Goal: Task Accomplishment & Management: Manage account settings

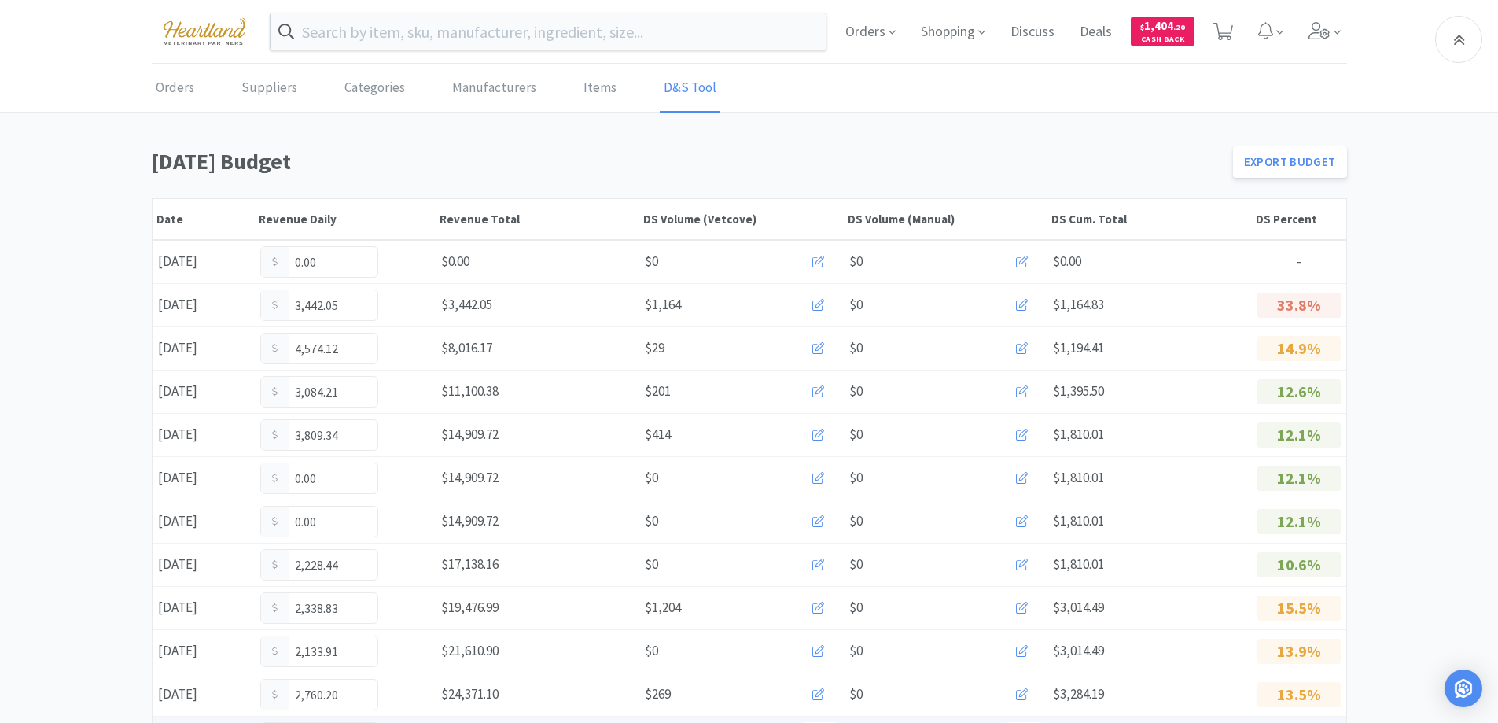
scroll to position [393, 0]
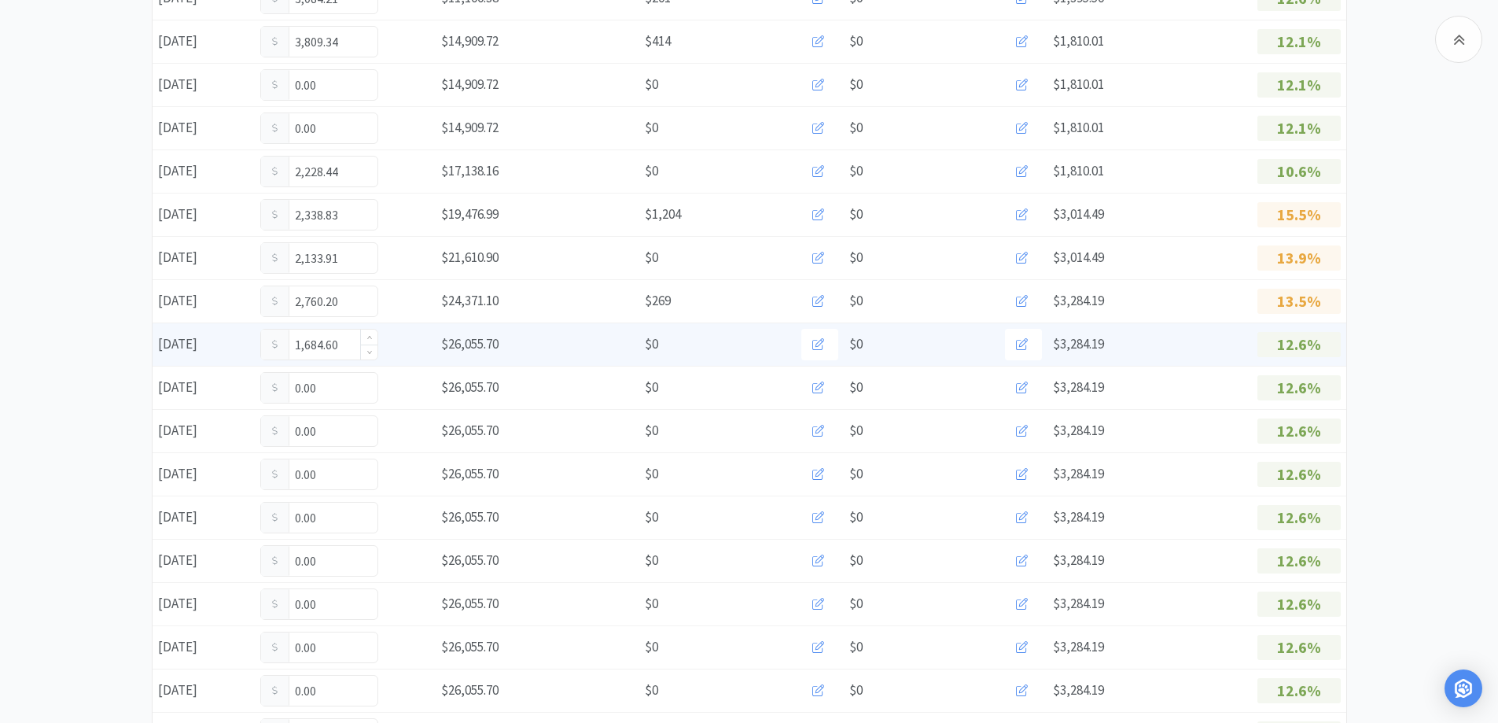
click at [344, 346] on input "1,684.60" at bounding box center [319, 344] width 116 height 30
type input "1"
type input "1,742.60"
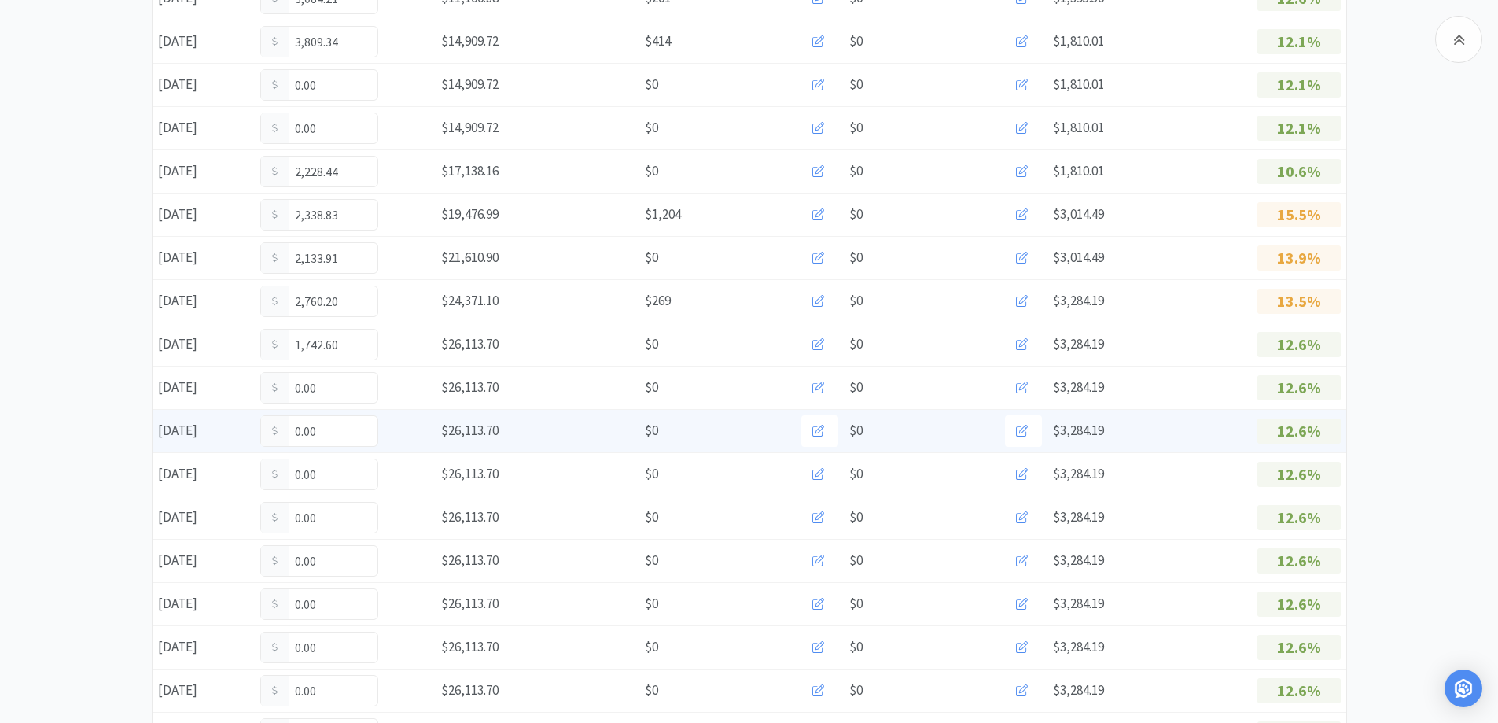
scroll to position [0, 0]
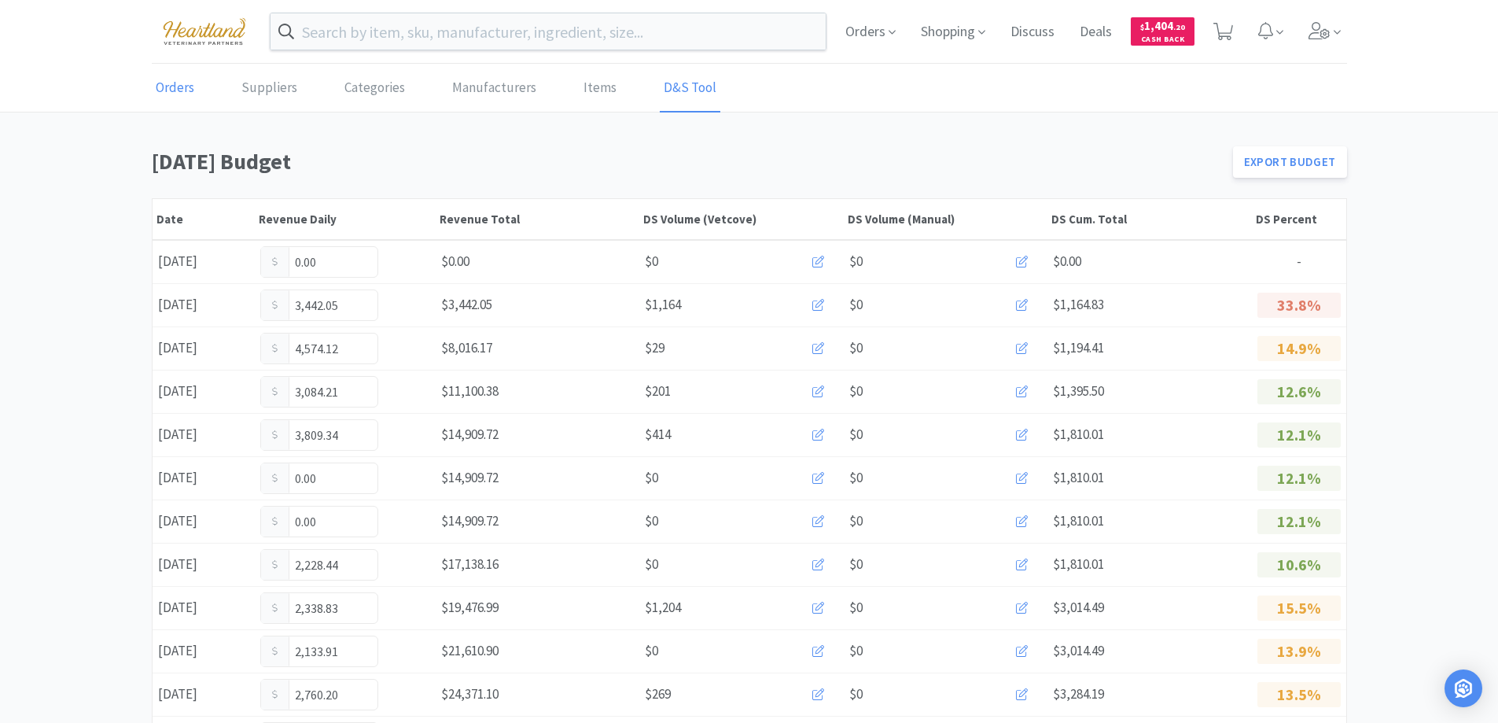
click at [172, 88] on link "Orders" at bounding box center [175, 88] width 46 height 48
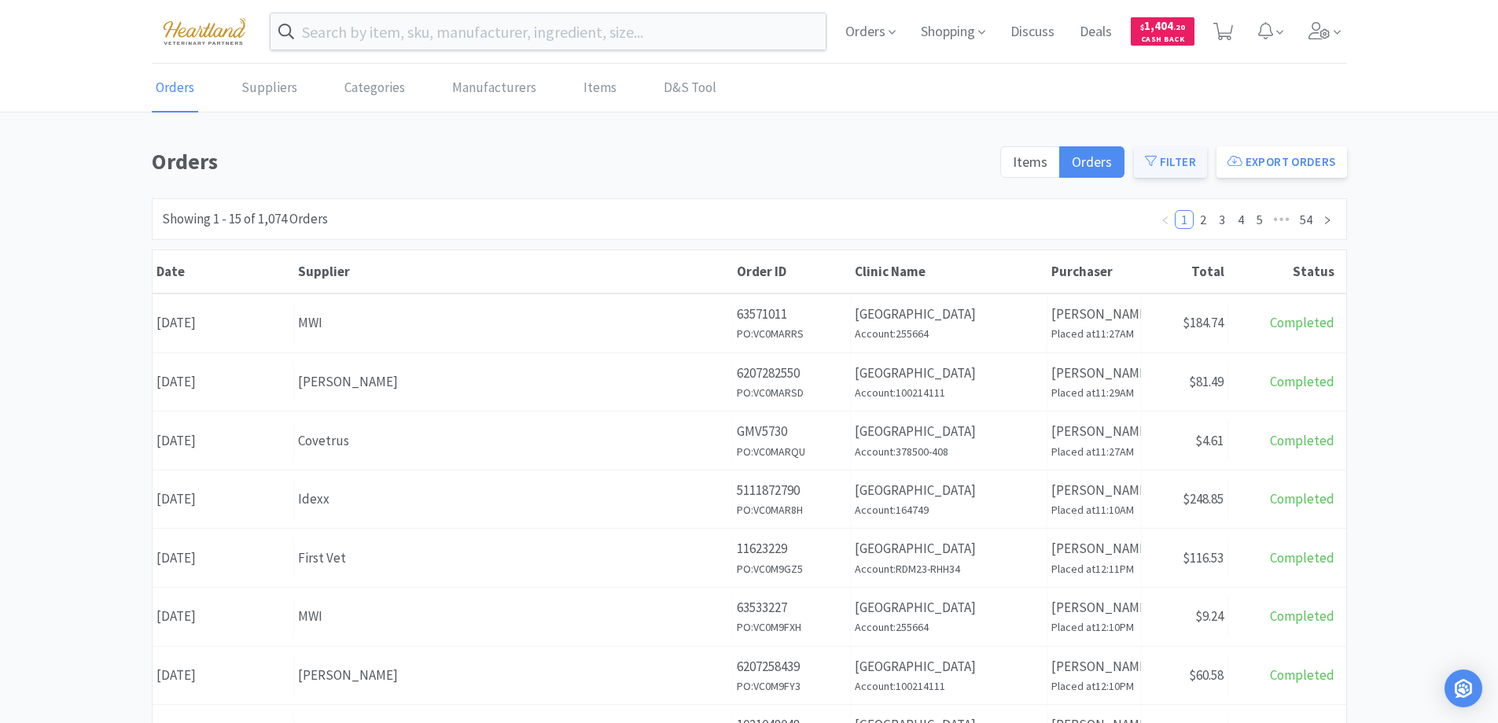
click at [1179, 169] on button "Filter" at bounding box center [1170, 161] width 73 height 31
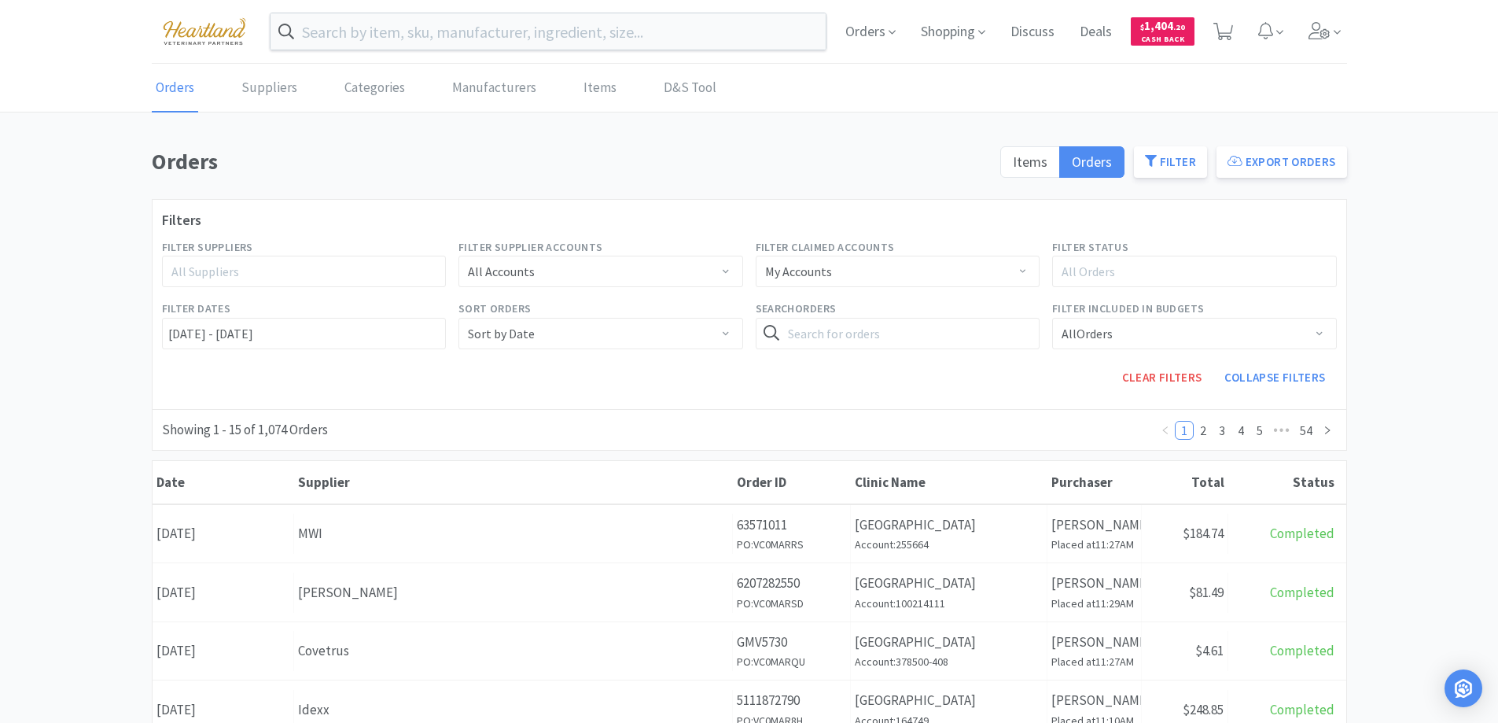
click at [376, 269] on div "All Suppliers" at bounding box center [297, 271] width 252 height 16
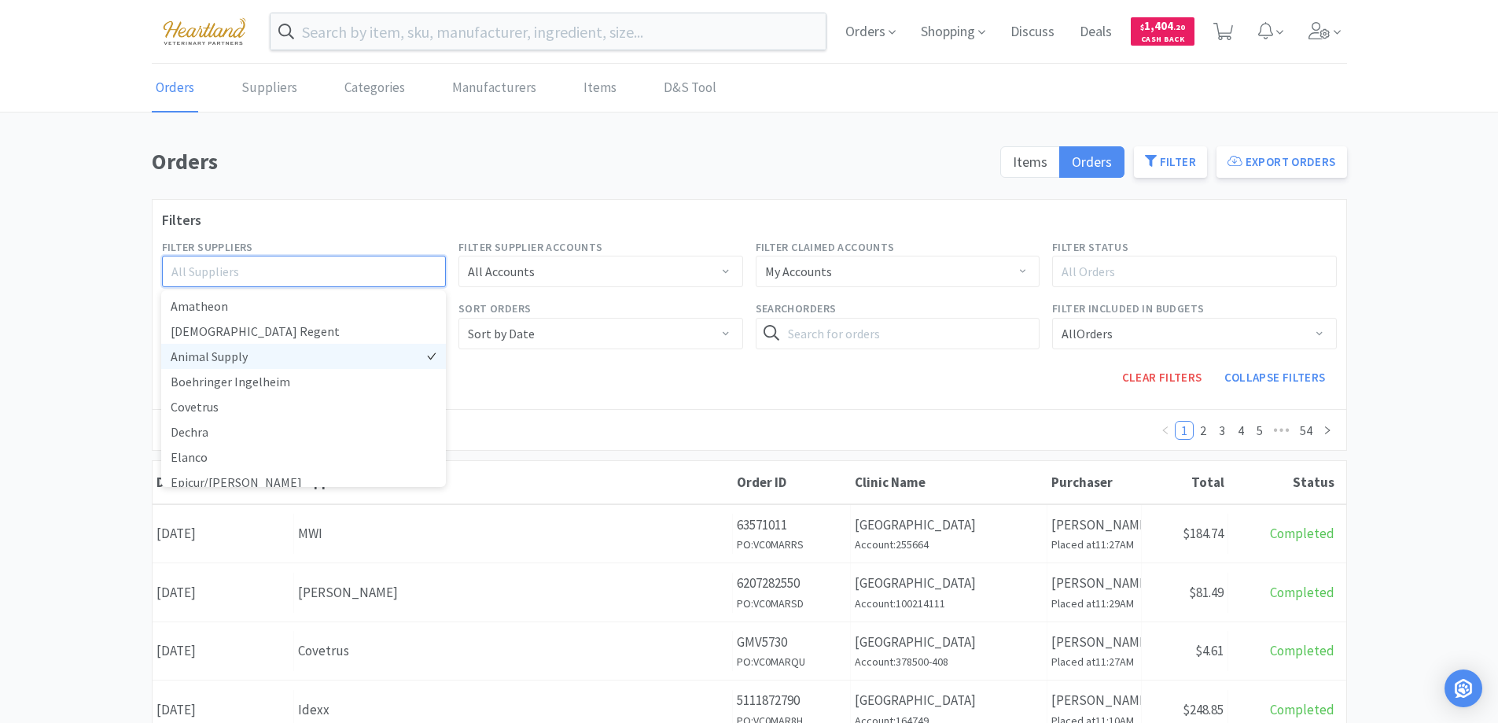
scroll to position [236, 0]
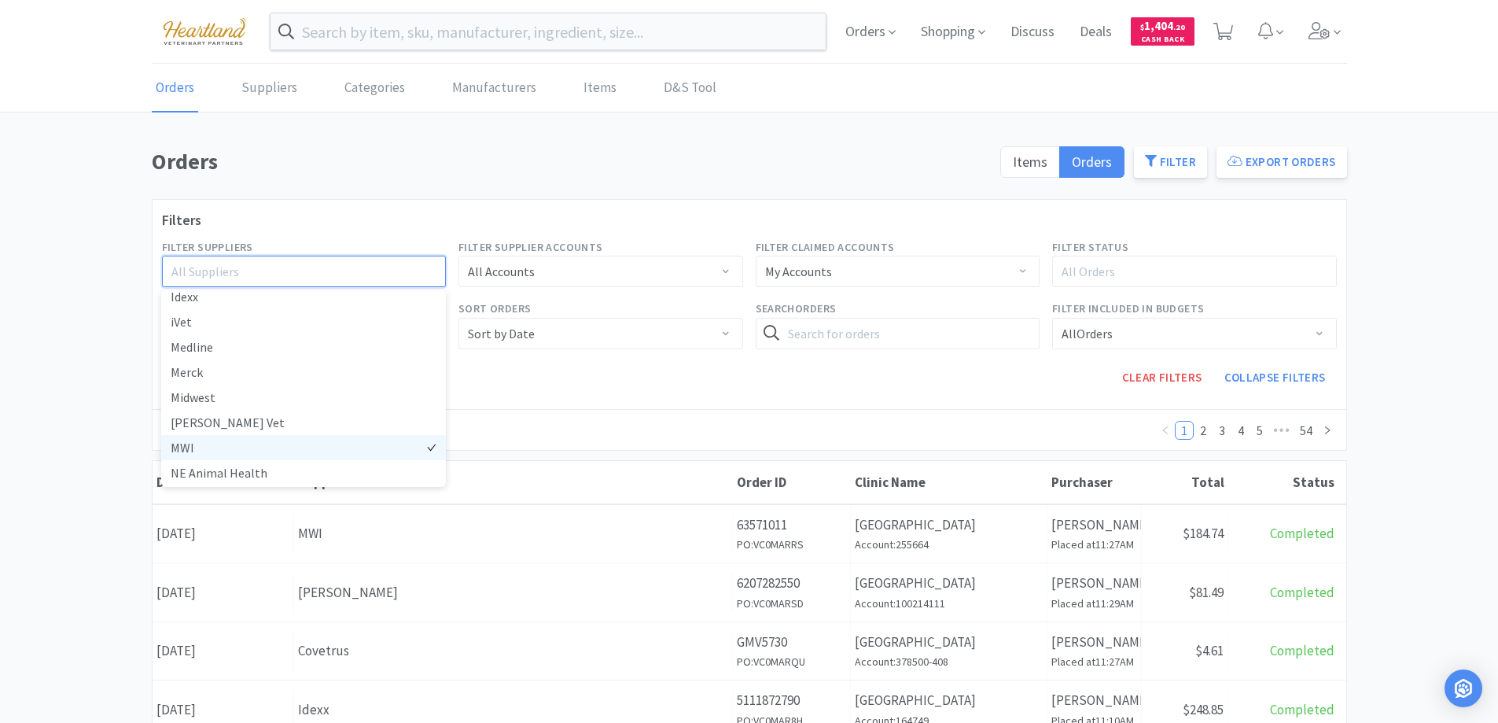
click at [195, 444] on li "MWI" at bounding box center [303, 447] width 285 height 25
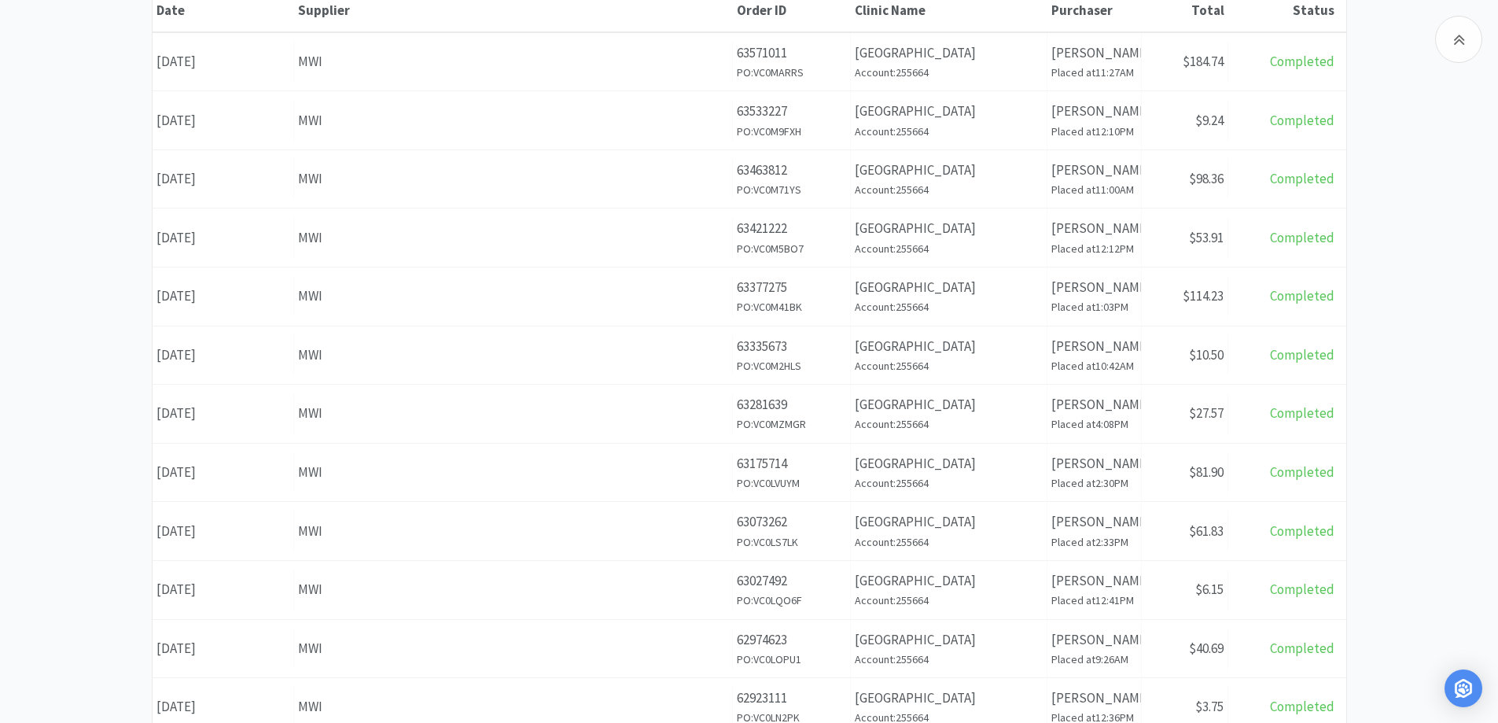
scroll to position [550, 0]
